Goal: Transaction & Acquisition: Subscribe to service/newsletter

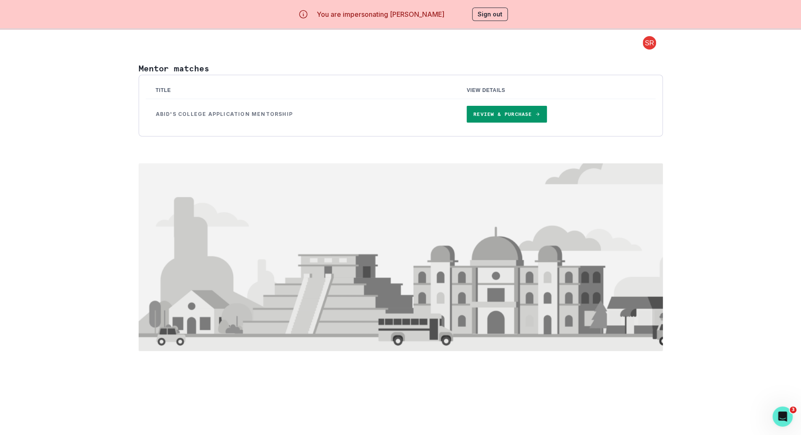
click at [508, 116] on link "Review & Purchase" at bounding box center [507, 114] width 80 height 17
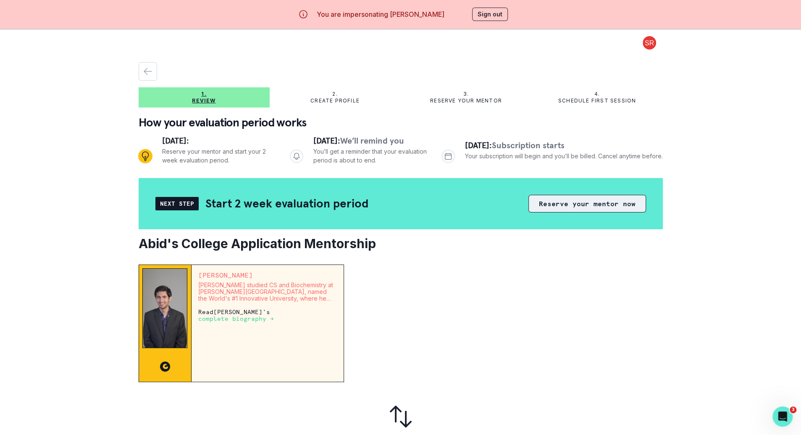
click at [547, 201] on button "Reserve your mentor now" at bounding box center [588, 204] width 118 height 18
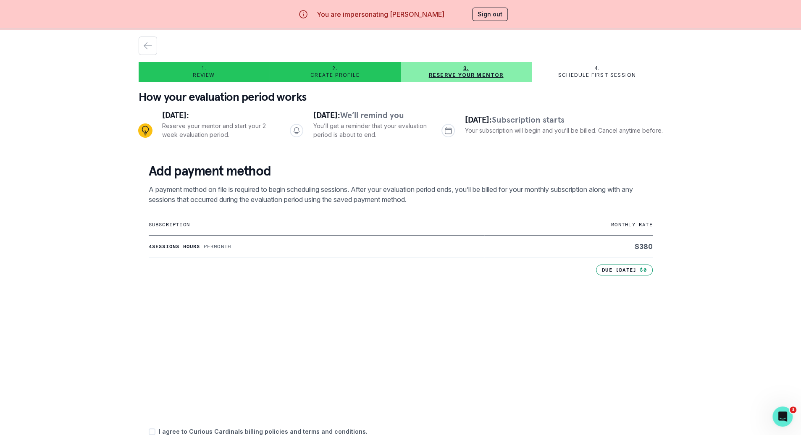
scroll to position [85, 0]
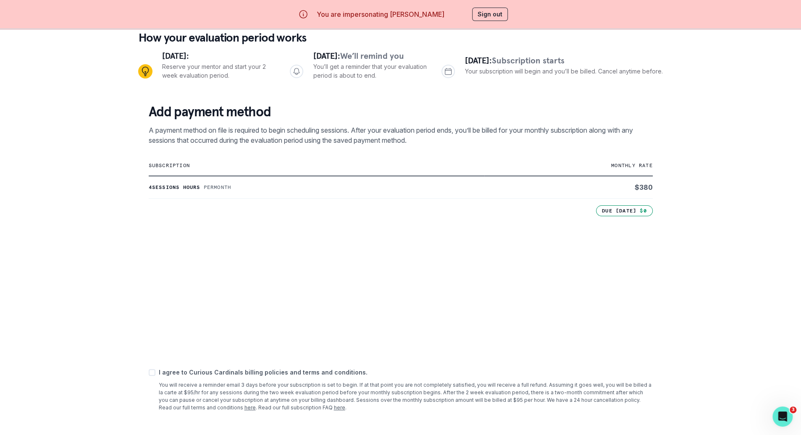
click at [490, 10] on button "Sign out" at bounding box center [490, 14] width 36 height 13
